Goal: Transaction & Acquisition: Purchase product/service

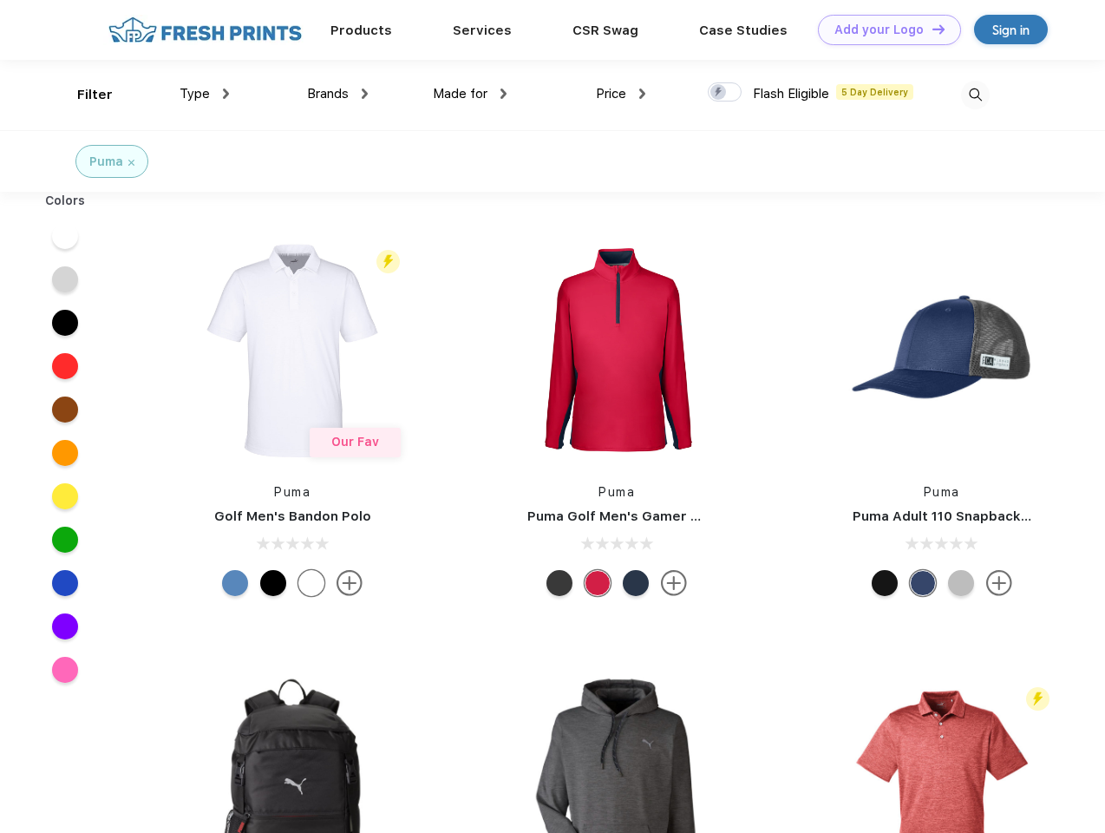
click at [883, 29] on link "Add your Logo Design Tool" at bounding box center [889, 30] width 143 height 30
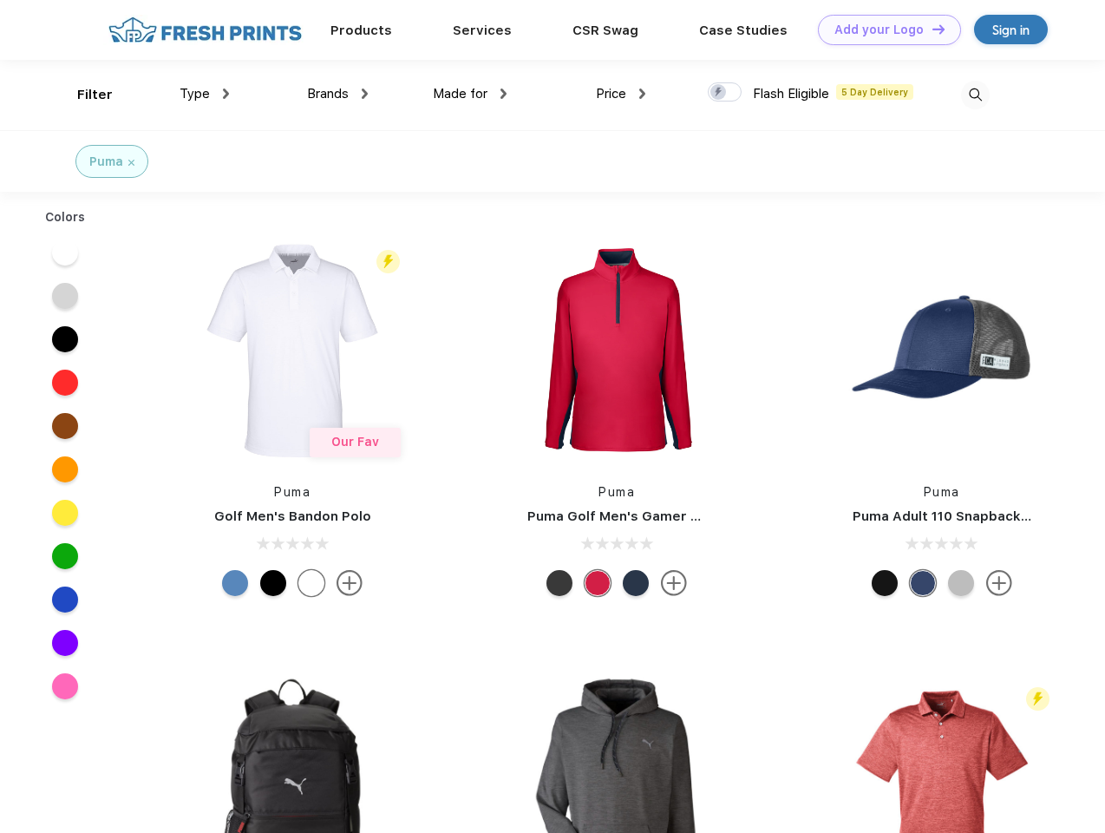
click at [0, 0] on div "Design Tool" at bounding box center [0, 0] width 0 height 0
click at [931, 29] on link "Add your Logo Design Tool" at bounding box center [889, 30] width 143 height 30
click at [83, 95] on div "Filter" at bounding box center [95, 95] width 36 height 20
click at [205, 94] on span "Type" at bounding box center [195, 94] width 30 height 16
click at [337, 94] on span "Brands" at bounding box center [328, 94] width 42 height 16
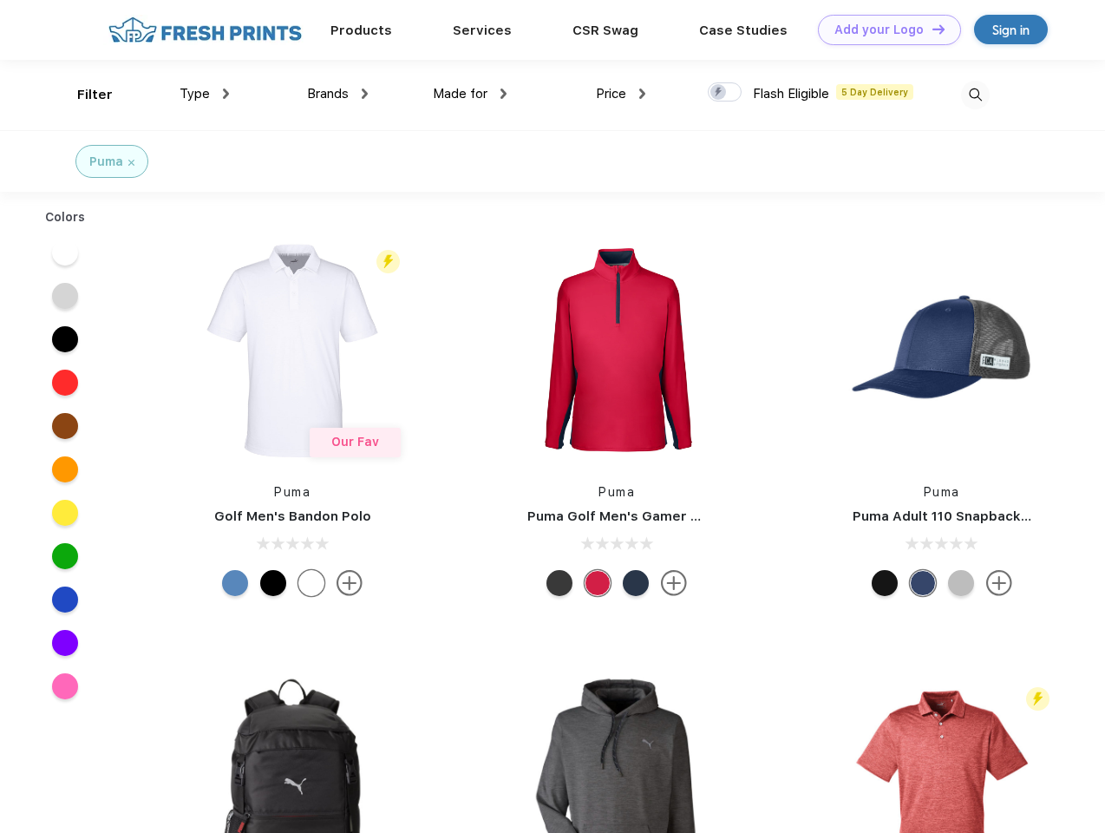
click at [470, 94] on span "Made for" at bounding box center [460, 94] width 55 height 16
click at [621, 94] on span "Price" at bounding box center [611, 94] width 30 height 16
click at [725, 93] on div at bounding box center [725, 91] width 34 height 19
click at [719, 93] on input "checkbox" at bounding box center [713, 87] width 11 height 11
click at [975, 95] on img at bounding box center [975, 95] width 29 height 29
